Goal: Information Seeking & Learning: Learn about a topic

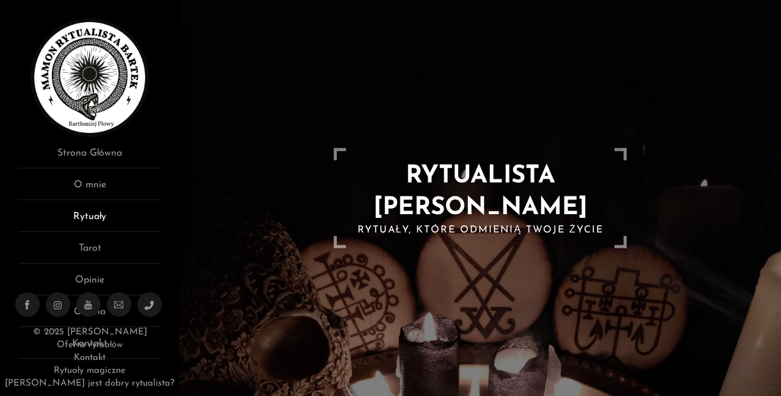
click at [104, 223] on link "Rytuały" at bounding box center [89, 220] width 143 height 23
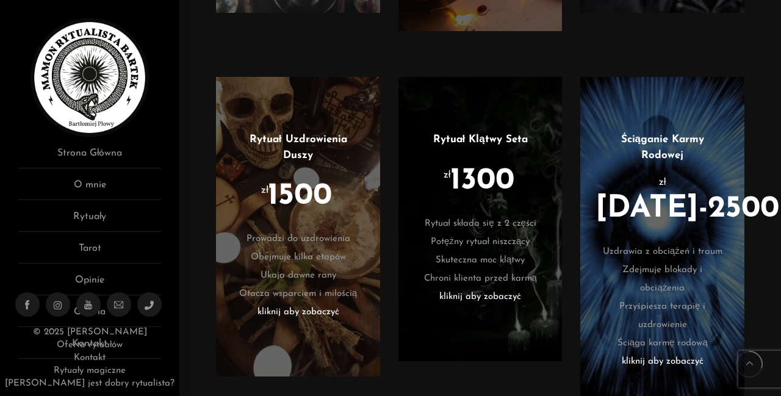
scroll to position [1049, 0]
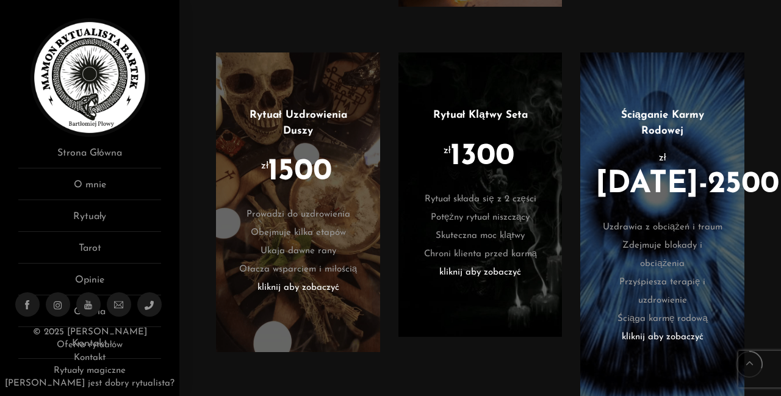
click at [520, 170] on li "zł 1300" at bounding box center [480, 166] width 127 height 49
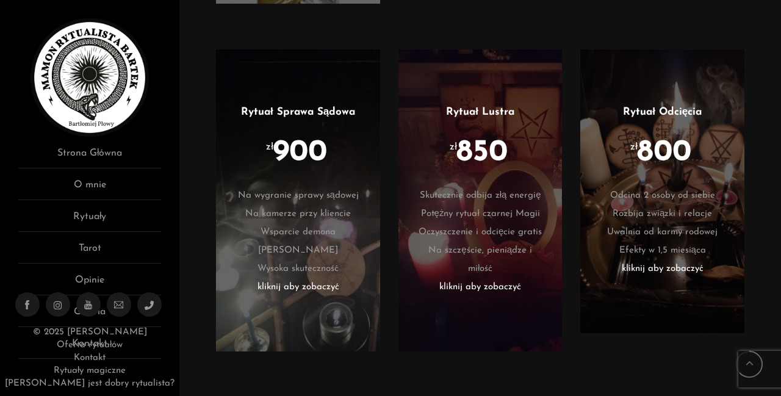
scroll to position [2245, 0]
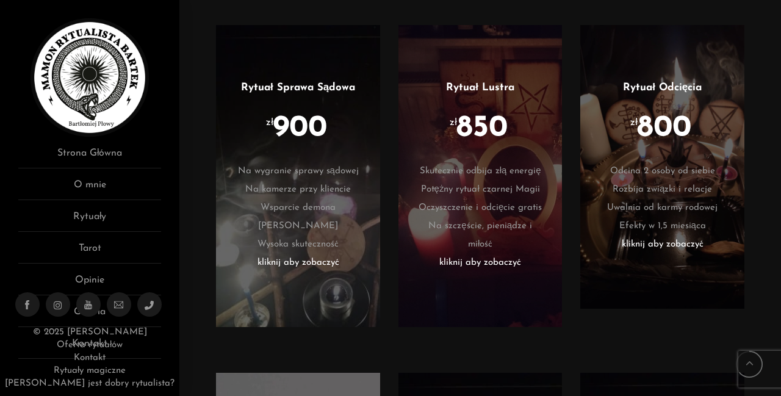
click at [499, 272] on li "kliknij aby zobaczyć" at bounding box center [480, 263] width 127 height 18
click at [664, 199] on li "Rozbija związki i relacje" at bounding box center [661, 190] width 127 height 18
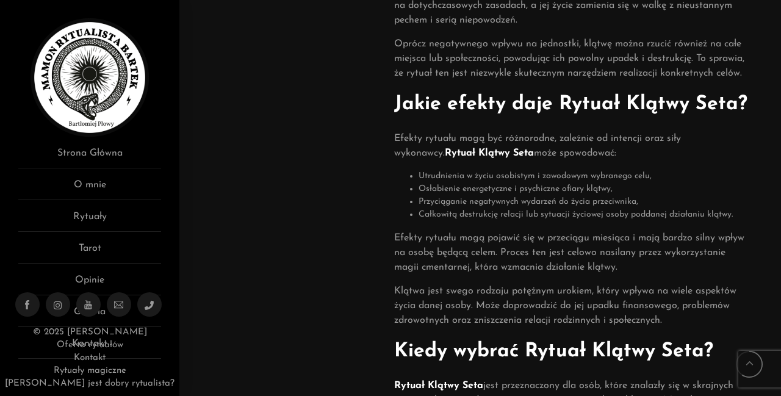
scroll to position [634, 0]
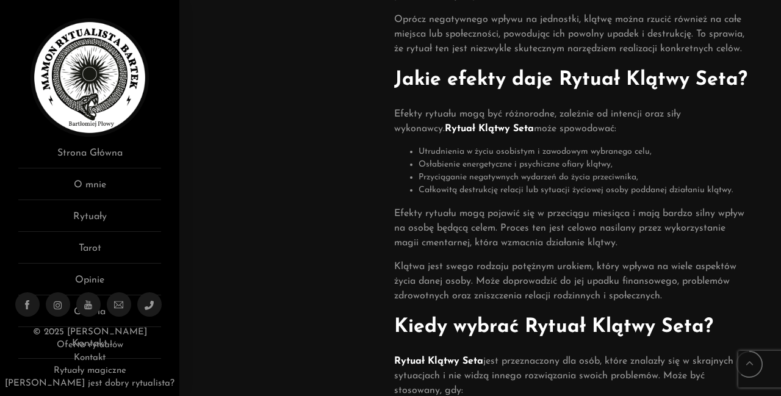
click at [656, 387] on div "Rytuał klątwy Seta to cena od 1200 zł w zależności od tego co chcemy uczynić of…" at bounding box center [572, 39] width 356 height 1109
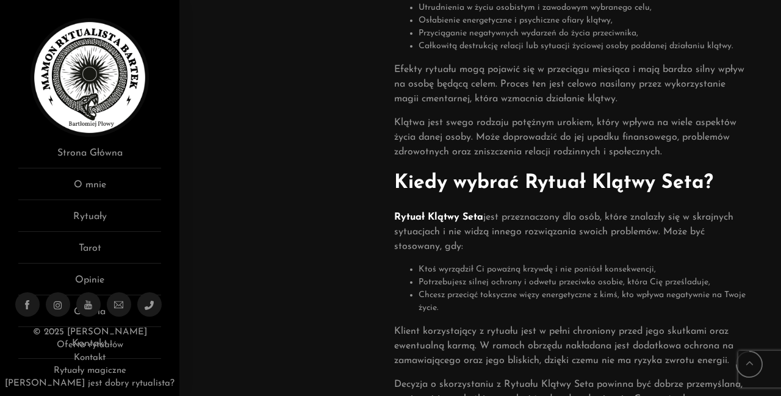
scroll to position [781, 0]
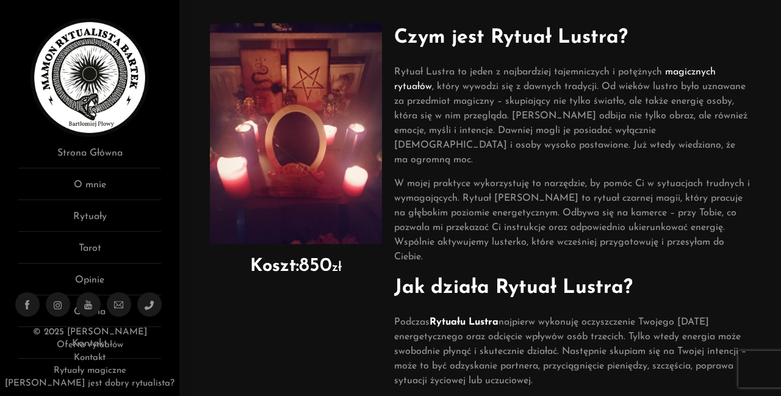
scroll to position [98, 0]
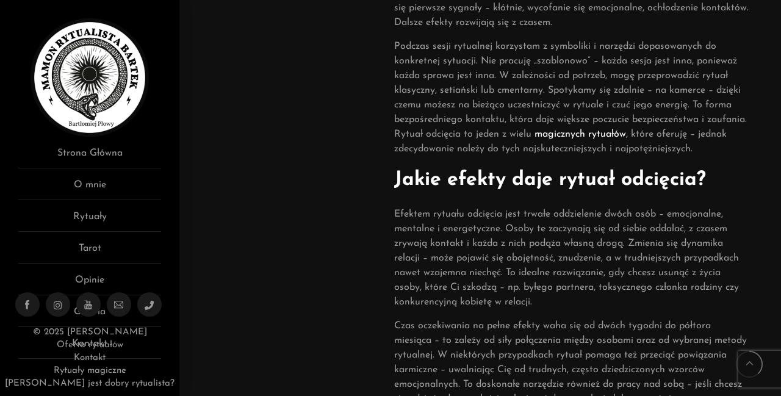
scroll to position [537, 0]
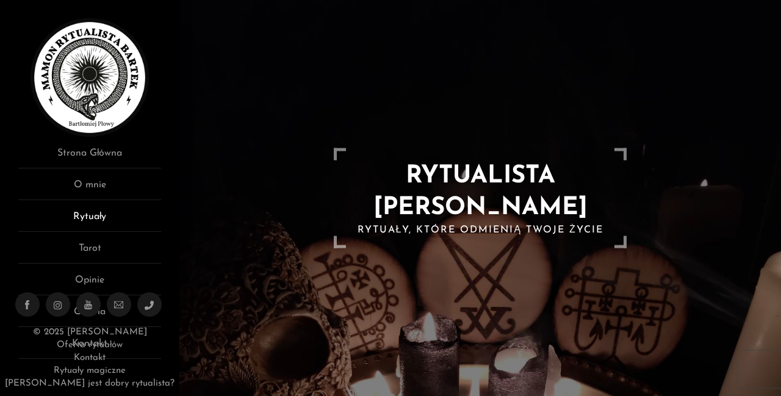
click at [101, 215] on link "Rytuały" at bounding box center [89, 220] width 143 height 23
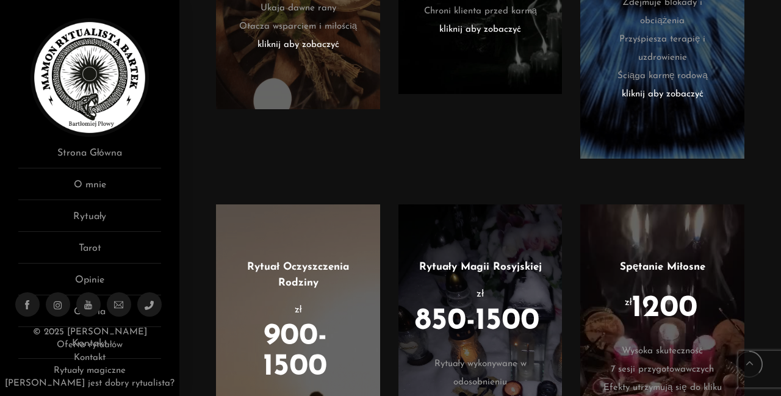
scroll to position [1293, 0]
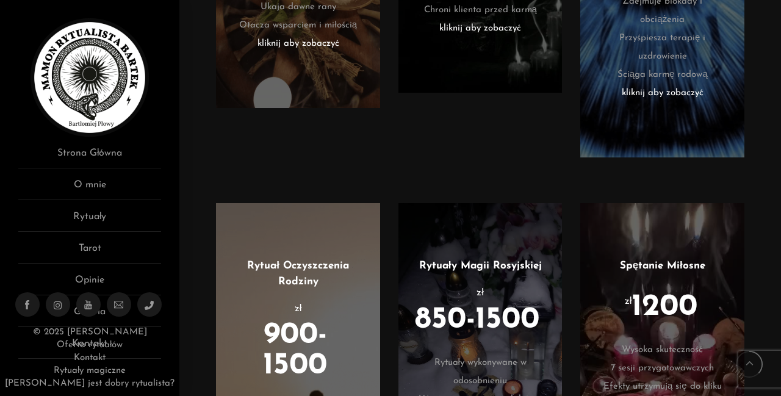
click at [504, 35] on li "kliknij aby zobaczyć" at bounding box center [480, 29] width 127 height 18
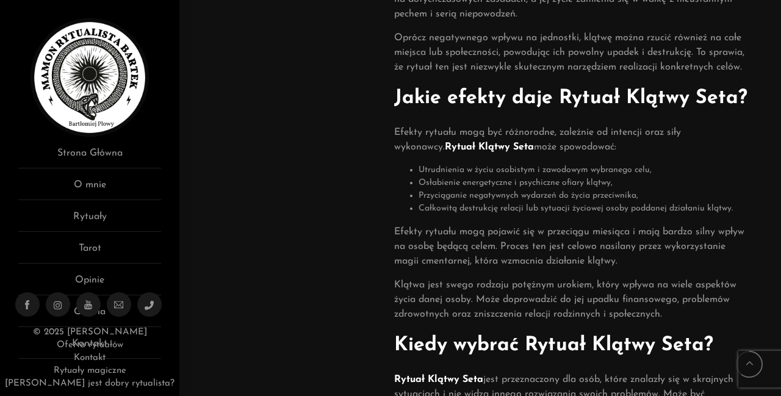
scroll to position [610, 0]
